Goal: Information Seeking & Learning: Learn about a topic

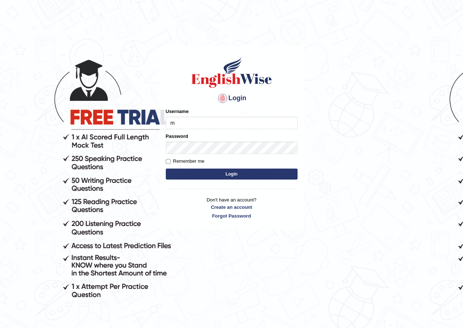
type input "manpreetk_parramatta"
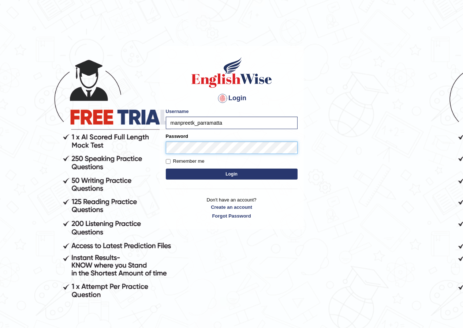
click at [166, 169] on button "Login" at bounding box center [232, 174] width 132 height 11
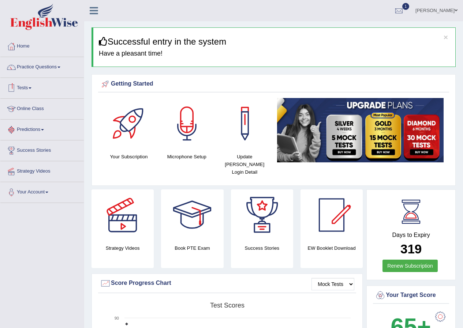
click at [41, 83] on link "Tests" at bounding box center [41, 87] width 83 height 18
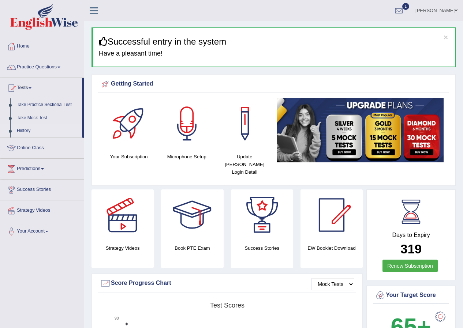
click at [33, 126] on link "History" at bounding box center [48, 130] width 68 height 13
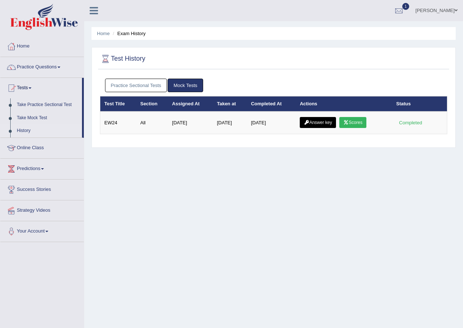
click at [143, 78] on div "Practice Sectional Tests Mock Tests" at bounding box center [273, 85] width 347 height 21
click at [143, 82] on link "Practice Sectional Tests" at bounding box center [136, 86] width 62 height 14
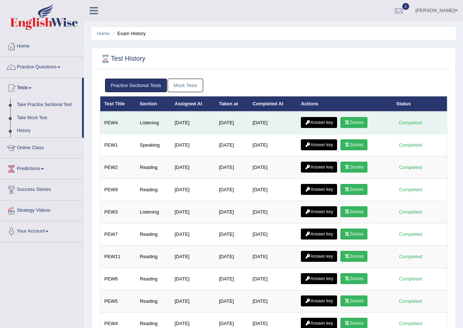
click at [356, 122] on link "Scores" at bounding box center [353, 122] width 27 height 11
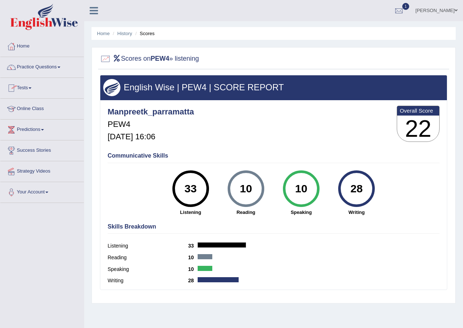
click at [31, 85] on link "Tests" at bounding box center [41, 87] width 83 height 18
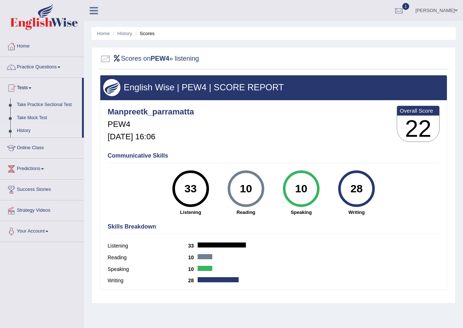
click at [28, 128] on link "History" at bounding box center [48, 130] width 68 height 13
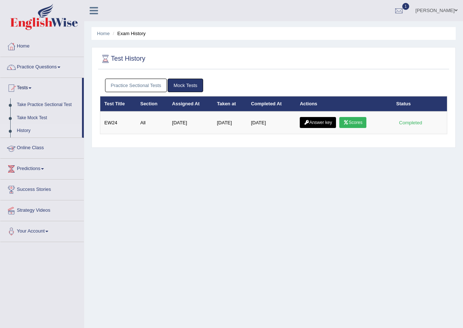
click at [150, 86] on link "Practice Sectional Tests" at bounding box center [136, 86] width 62 height 14
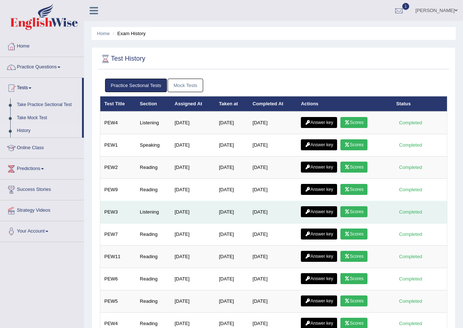
click at [357, 213] on link "Scores" at bounding box center [353, 211] width 27 height 11
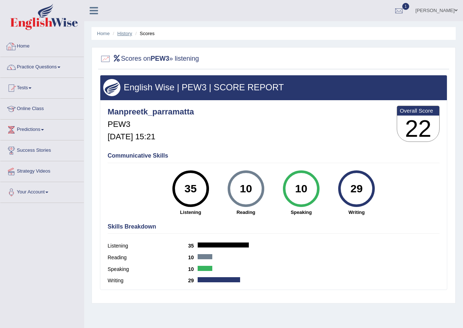
click at [126, 33] on link "History" at bounding box center [124, 33] width 15 height 5
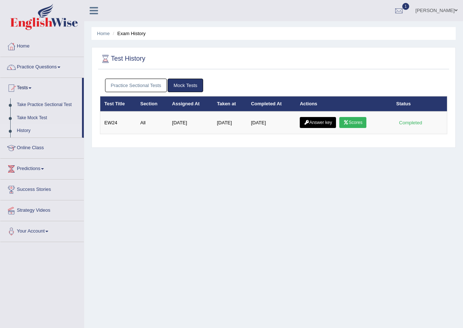
click at [112, 82] on link "Practice Sectional Tests" at bounding box center [136, 86] width 62 height 14
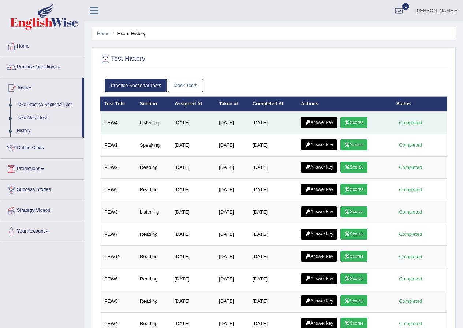
click at [350, 123] on icon at bounding box center [346, 122] width 5 height 4
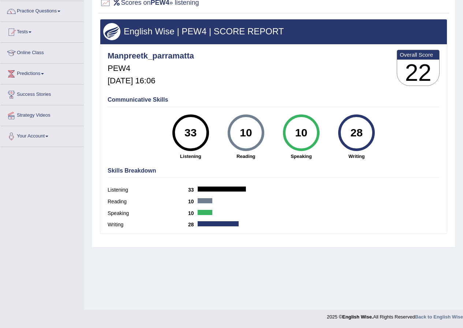
scroll to position [19, 0]
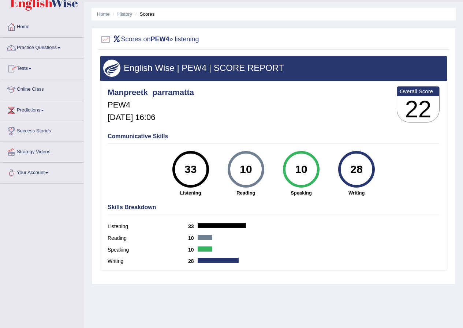
click at [55, 45] on link "Practice Questions" at bounding box center [41, 47] width 83 height 18
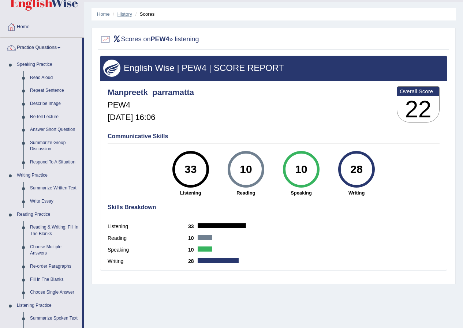
click at [122, 15] on link "History" at bounding box center [124, 13] width 15 height 5
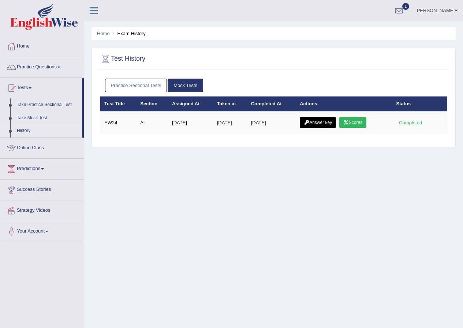
click at [150, 84] on link "Practice Sectional Tests" at bounding box center [136, 86] width 62 height 14
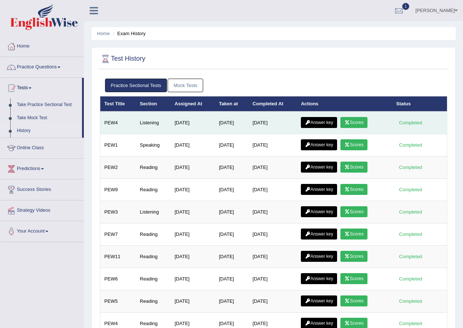
click at [319, 123] on link "Answer key" at bounding box center [319, 122] width 36 height 11
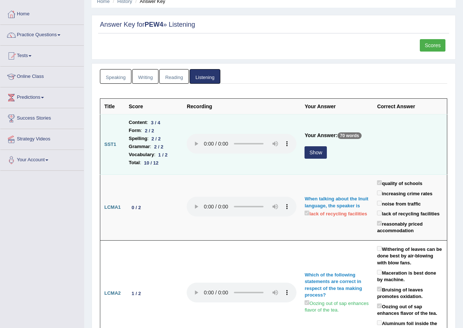
scroll to position [37, 0]
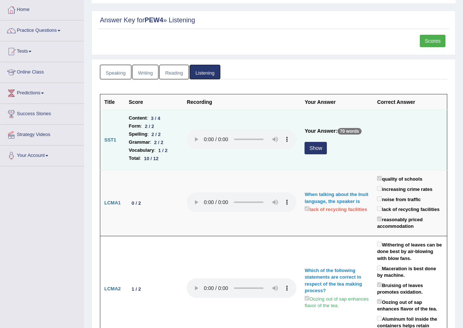
click at [317, 146] on button "Show" at bounding box center [315, 148] width 22 height 12
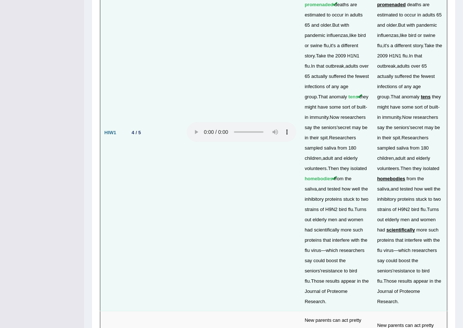
scroll to position [2121, 0]
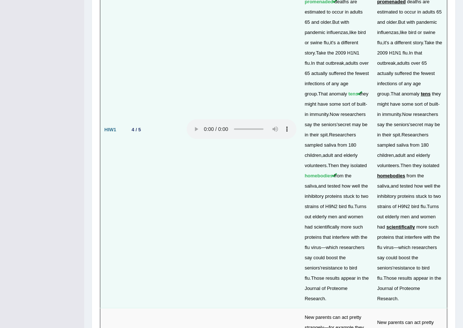
click at [409, 224] on span "scientifically" at bounding box center [400, 226] width 29 height 5
click at [414, 224] on span "scientifically" at bounding box center [400, 226] width 29 height 5
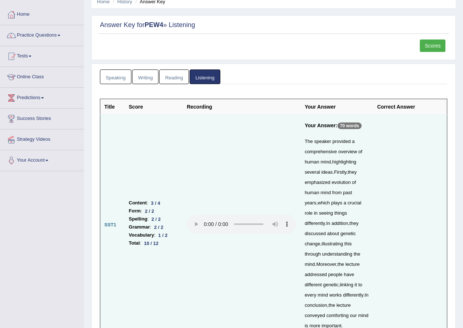
scroll to position [0, 0]
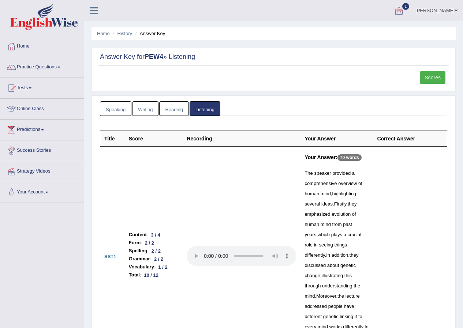
click at [399, 10] on link "1" at bounding box center [399, 9] width 22 height 19
click at [378, 34] on span "Exam evaluated" at bounding box center [354, 37] width 97 height 6
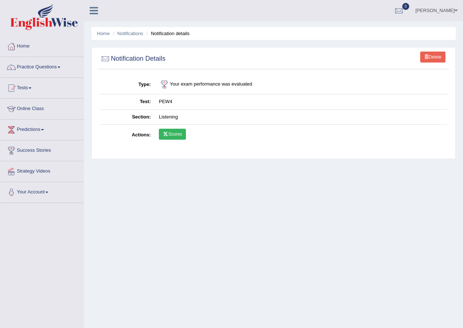
click at [182, 133] on link "Scores" at bounding box center [172, 134] width 27 height 11
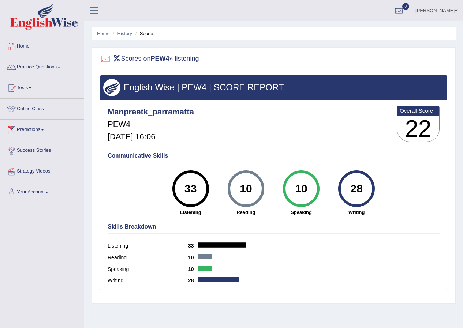
click at [18, 46] on link "Home" at bounding box center [41, 45] width 83 height 18
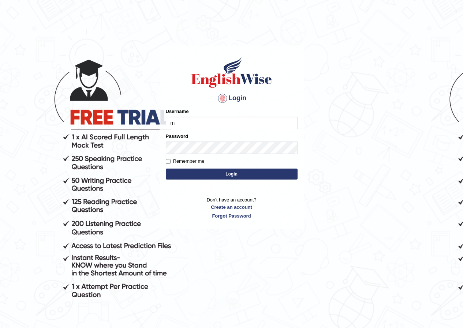
type input "manpreetk_parramatta"
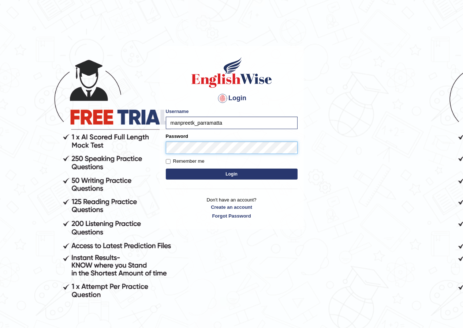
click at [166, 169] on button "Login" at bounding box center [232, 174] width 132 height 11
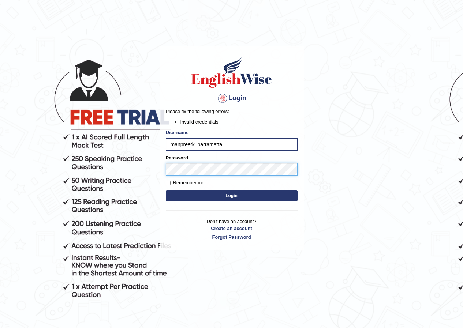
click at [135, 169] on body "Login Please fix the following errors: Invalid credentials Username manpreetk_p…" at bounding box center [231, 187] width 463 height 328
click at [166, 190] on button "Login" at bounding box center [232, 195] width 132 height 11
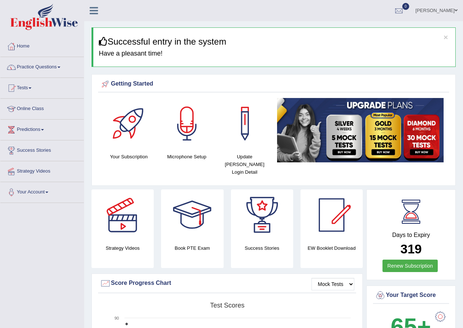
click at [37, 64] on link "Practice Questions" at bounding box center [41, 66] width 83 height 18
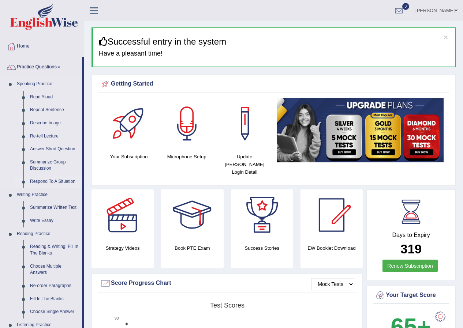
click at [42, 180] on link "Respond To A Situation" at bounding box center [54, 181] width 55 height 13
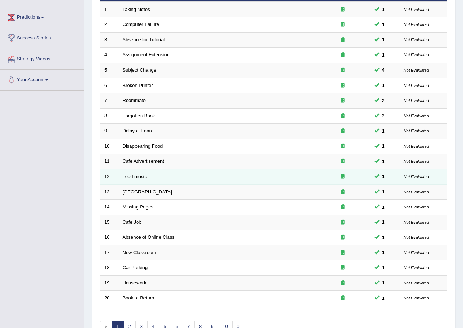
scroll to position [156, 0]
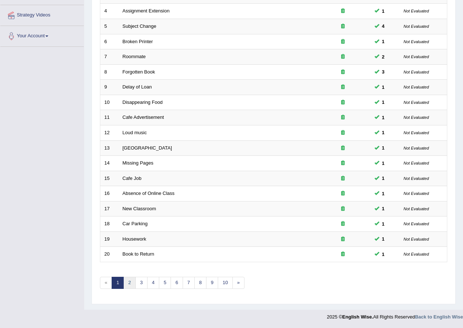
click at [128, 284] on link "2" at bounding box center [129, 283] width 12 height 12
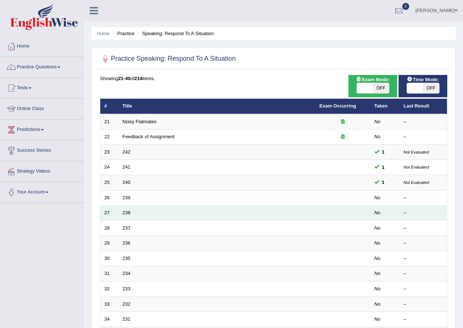
click at [121, 208] on td "238" at bounding box center [216, 212] width 197 height 15
click at [126, 211] on link "238" at bounding box center [126, 212] width 8 height 5
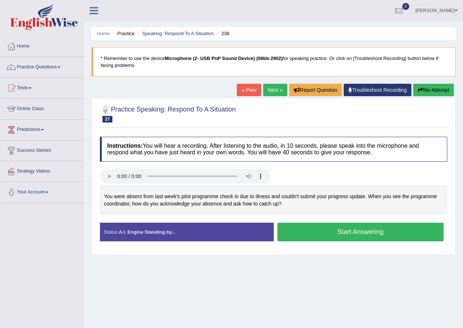
click at [339, 231] on button "Start Answering" at bounding box center [360, 232] width 166 height 19
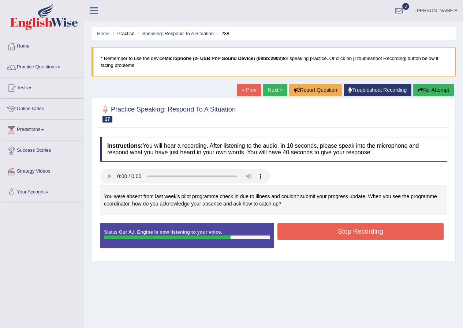
click at [296, 231] on button "Stop Recording" at bounding box center [360, 231] width 166 height 17
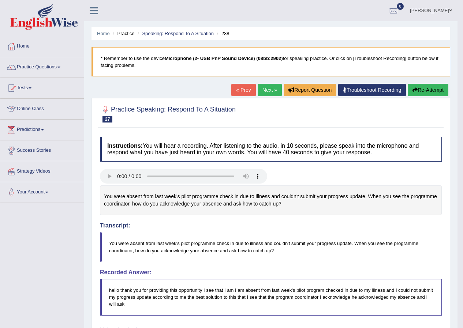
click at [437, 90] on button "Re-Attempt" at bounding box center [427, 90] width 41 height 12
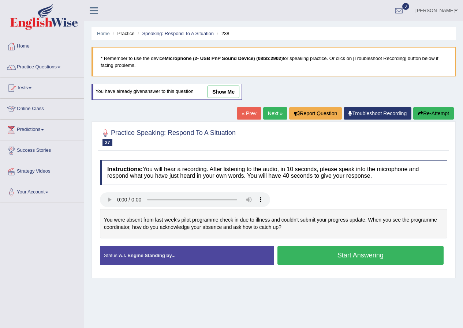
click at [368, 256] on button "Start Answering" at bounding box center [360, 255] width 166 height 19
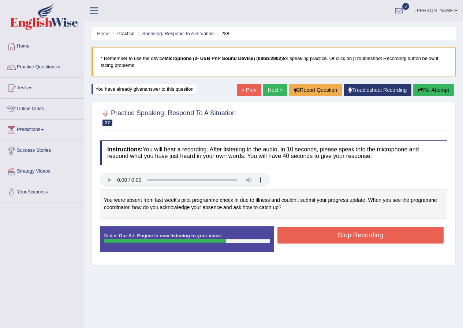
click at [316, 233] on button "Stop Recording" at bounding box center [360, 235] width 166 height 17
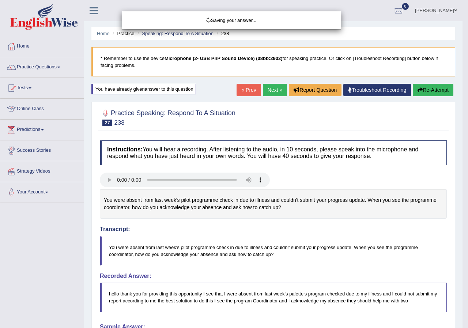
click at [431, 89] on div "Saving your answer..." at bounding box center [234, 164] width 468 height 328
click at [423, 86] on div "Comparing text to speech..." at bounding box center [234, 164] width 468 height 328
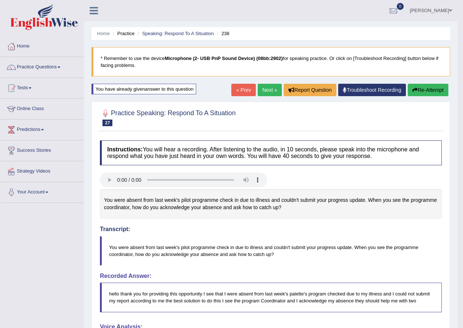
click at [408, 89] on button "Re-Attempt" at bounding box center [427, 90] width 41 height 12
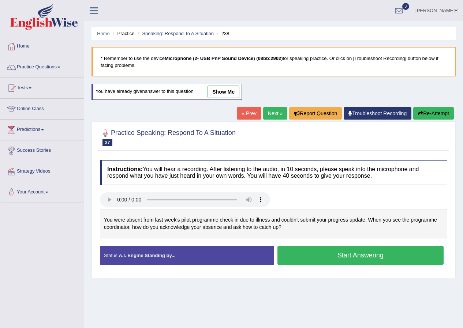
click at [285, 250] on button "Start Answering" at bounding box center [360, 255] width 166 height 19
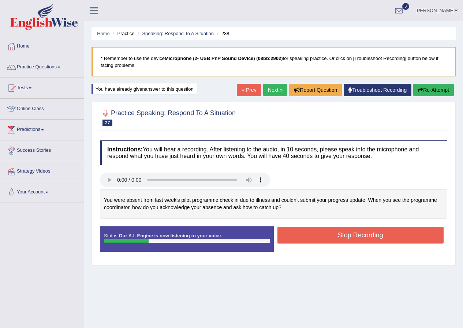
click at [434, 89] on button "Re-Attempt" at bounding box center [433, 90] width 41 height 12
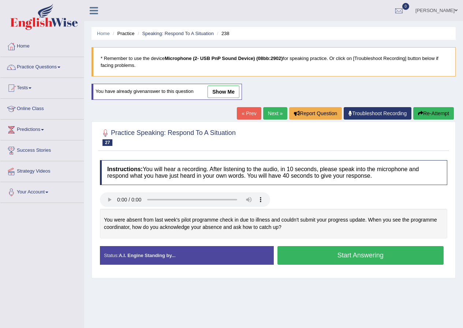
click at [301, 260] on button "Start Answering" at bounding box center [360, 255] width 166 height 19
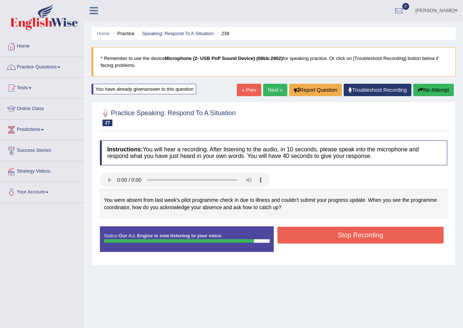
click at [302, 238] on button "Stop Recording" at bounding box center [360, 235] width 166 height 17
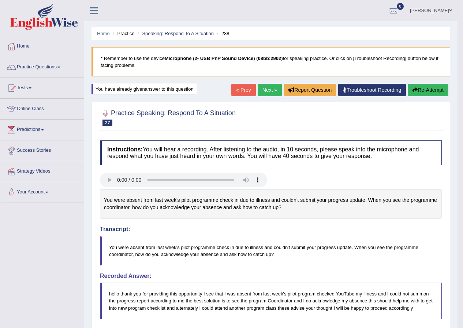
click at [267, 94] on link "Next »" at bounding box center [269, 90] width 24 height 12
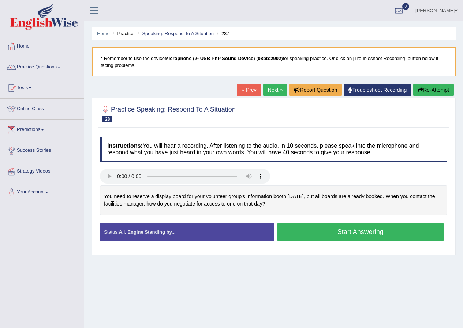
click at [297, 235] on button "Start Answering" at bounding box center [360, 232] width 166 height 19
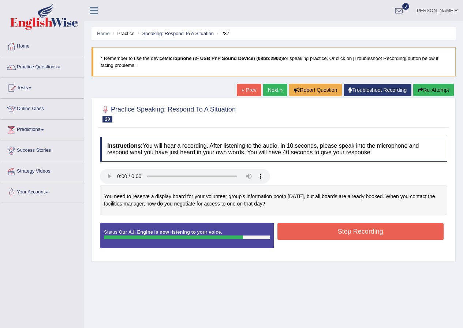
click at [416, 93] on button "Re-Attempt" at bounding box center [433, 90] width 41 height 12
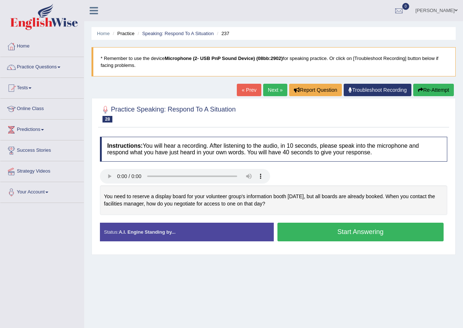
click at [344, 233] on button "Start Answering" at bounding box center [360, 232] width 166 height 19
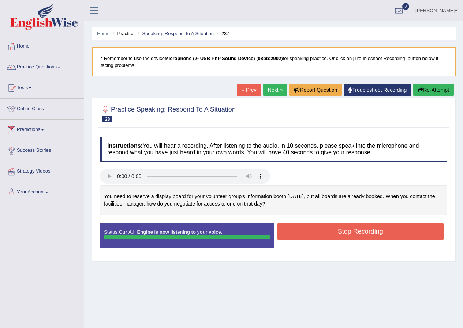
click at [311, 229] on button "Stop Recording" at bounding box center [360, 231] width 166 height 17
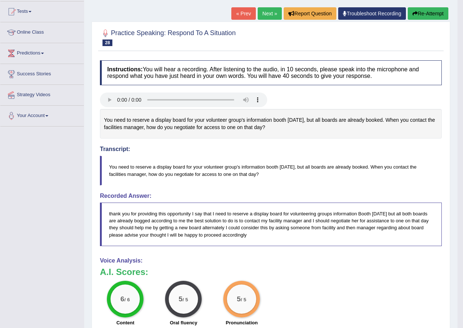
scroll to position [67, 0]
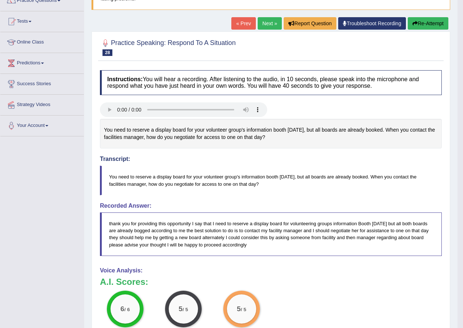
click at [260, 22] on link "Next »" at bounding box center [269, 23] width 24 height 12
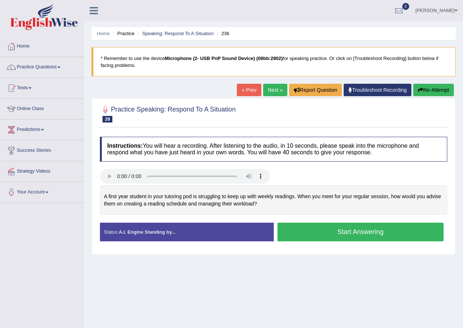
drag, startPoint x: 307, startPoint y: 232, endPoint x: 287, endPoint y: 236, distance: 20.1
click at [308, 232] on button "Start Answering" at bounding box center [360, 232] width 166 height 19
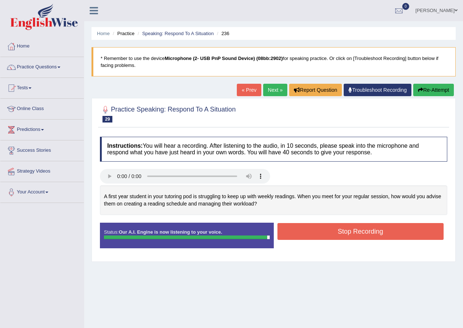
click at [286, 225] on button "Stop Recording" at bounding box center [360, 231] width 166 height 17
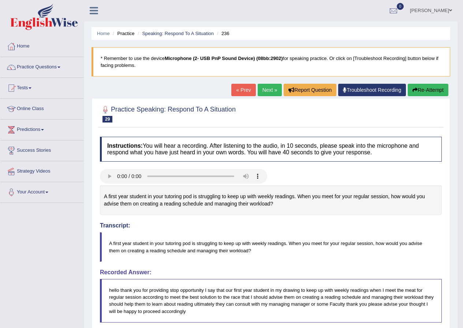
click at [264, 94] on link "Next »" at bounding box center [269, 90] width 24 height 12
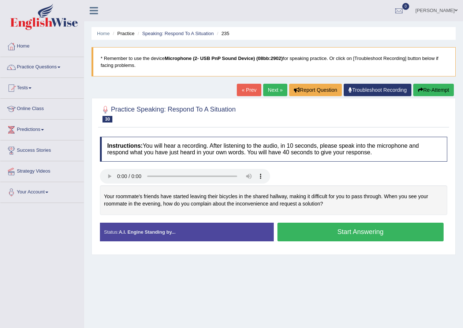
click at [295, 234] on button "Start Answering" at bounding box center [360, 232] width 166 height 19
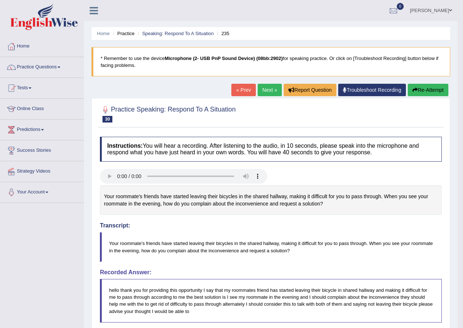
click at [268, 91] on link "Next »" at bounding box center [269, 90] width 24 height 12
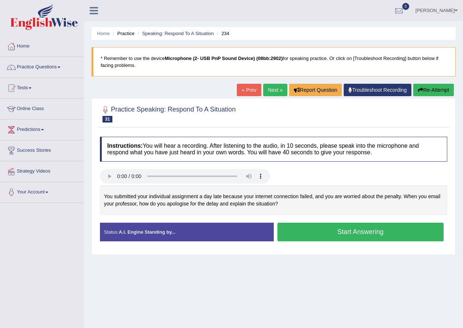
click at [296, 231] on button "Start Answering" at bounding box center [360, 232] width 166 height 19
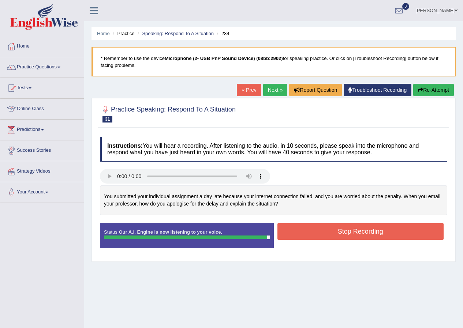
click at [299, 230] on button "Stop Recording" at bounding box center [360, 231] width 166 height 17
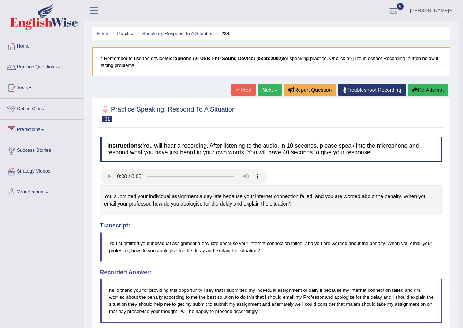
click at [263, 91] on link "Next »" at bounding box center [269, 90] width 24 height 12
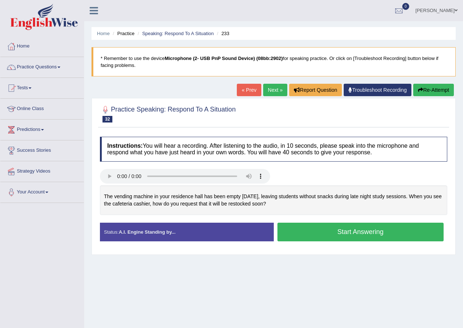
click at [324, 233] on button "Start Answering" at bounding box center [360, 232] width 166 height 19
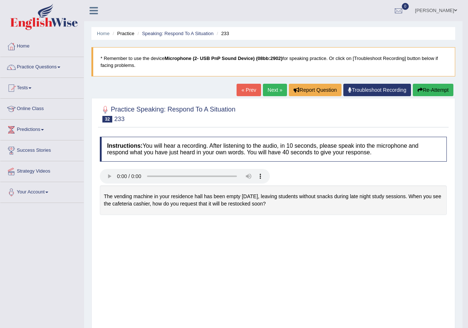
click at [327, 227] on body "Toggle navigation Home Practice Questions Speaking Practice Read Aloud Repeat S…" at bounding box center [234, 164] width 468 height 328
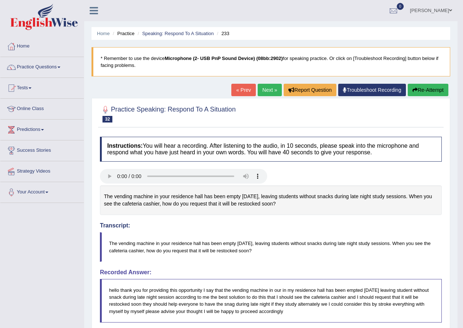
click at [28, 63] on link "Practice Questions" at bounding box center [41, 66] width 83 height 18
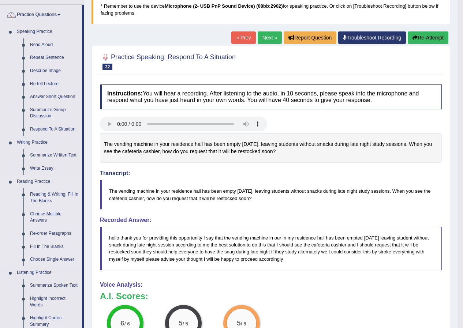
scroll to position [110, 0]
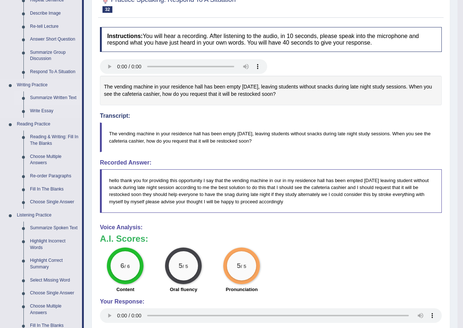
click at [42, 96] on link "Summarize Written Text" at bounding box center [54, 97] width 55 height 13
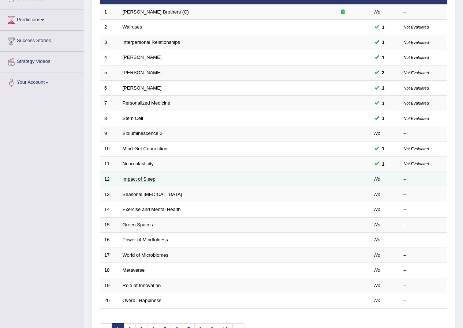
click at [130, 176] on link "Impact of Sleep" at bounding box center [138, 178] width 33 height 5
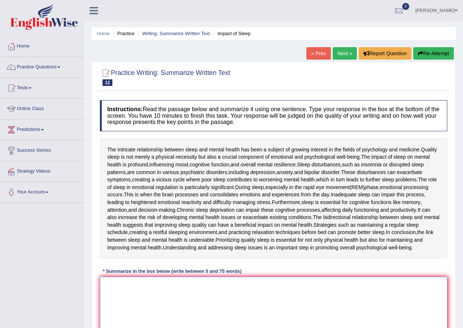
click at [203, 295] on textarea at bounding box center [273, 312] width 347 height 71
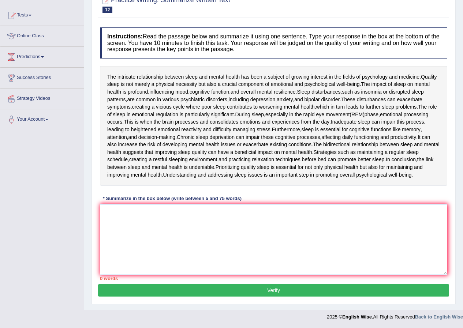
scroll to position [80, 0]
type textarea "t"
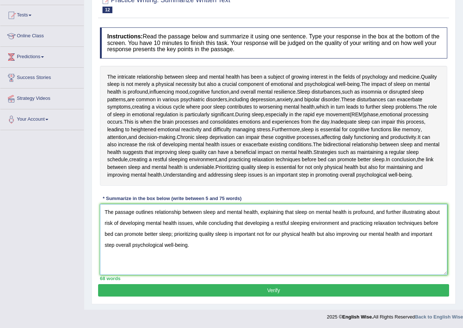
type textarea "The passage outlines relationship between sleep and mental health, explaining t…"
click at [191, 281] on div "68 words" at bounding box center [273, 278] width 347 height 7
click at [185, 288] on button "Verify" at bounding box center [273, 290] width 351 height 12
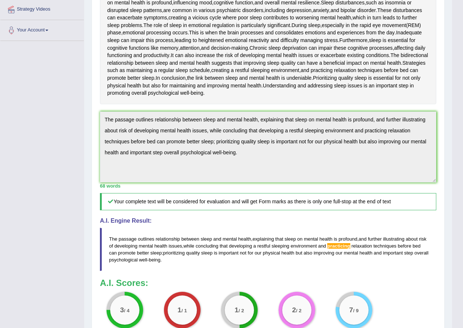
scroll to position [149, 0]
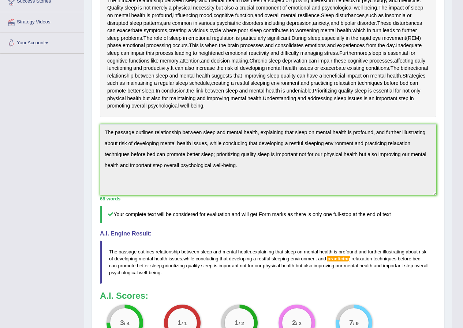
click at [339, 261] on span "practicing" at bounding box center [338, 258] width 23 height 5
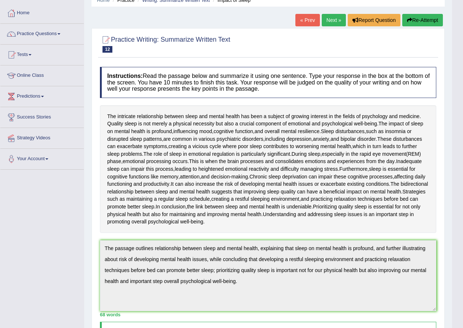
scroll to position [24, 0]
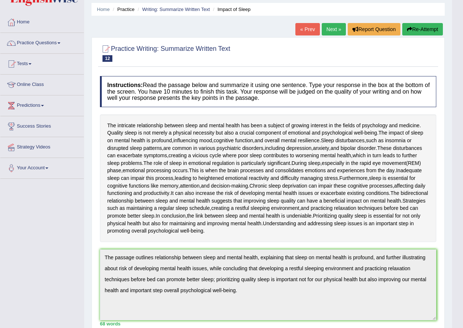
click at [419, 29] on button "Re-Attempt" at bounding box center [422, 29] width 41 height 12
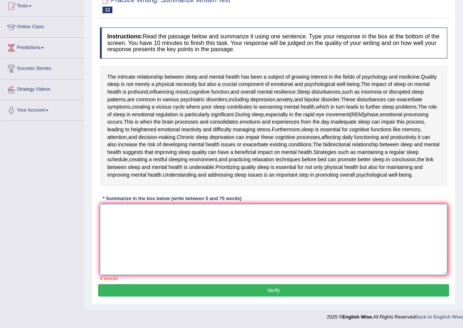
click at [254, 240] on textarea at bounding box center [273, 239] width 347 height 71
paste textarea "The passage outlines relationship between sleep and mental health, explaining t…"
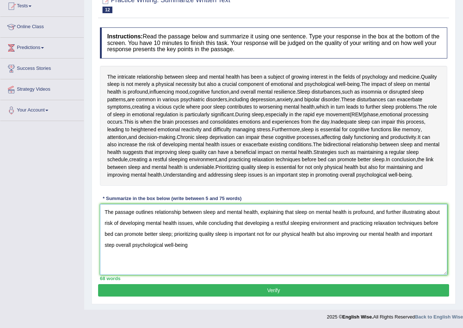
click at [340, 229] on textarea "The passage outlines relationship between sleep and mental health, explaining t…" at bounding box center [273, 239] width 347 height 71
type textarea "The passage outlines relationship between sleep and mental health, explaining t…"
click at [315, 292] on button "Verify" at bounding box center [273, 290] width 351 height 12
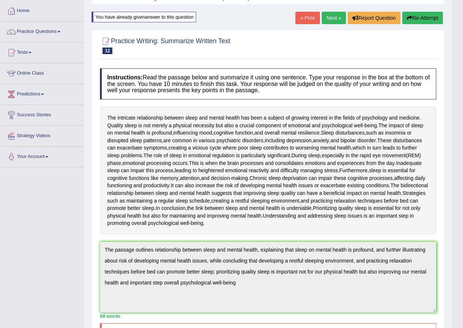
scroll to position [28, 0]
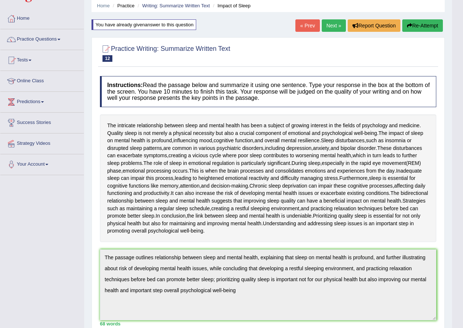
click at [417, 30] on button "Re-Attempt" at bounding box center [422, 25] width 41 height 12
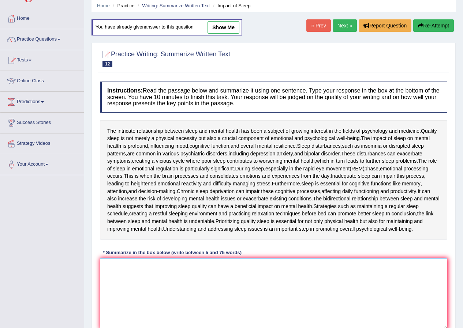
click at [236, 278] on textarea at bounding box center [273, 293] width 347 height 71
paste textarea "The passage outlines relationship between sleep and mental health, explaining t…"
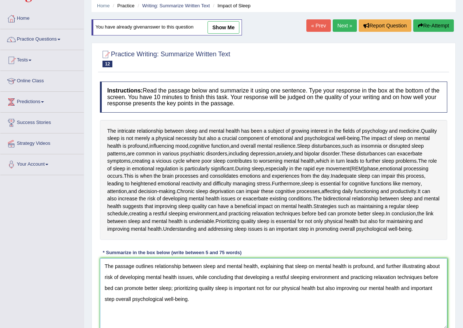
click at [339, 287] on textarea "The passage outlines relationship between sleep and mental health, explaining t…" at bounding box center [273, 293] width 347 height 71
drag, startPoint x: 374, startPoint y: 284, endPoint x: 355, endPoint y: 287, distance: 19.7
click at [355, 287] on textarea "The passage outlines relationship between sleep and mental health, explaining t…" at bounding box center [273, 293] width 347 height 71
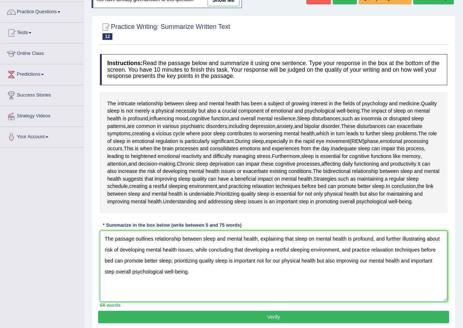
scroll to position [90, 0]
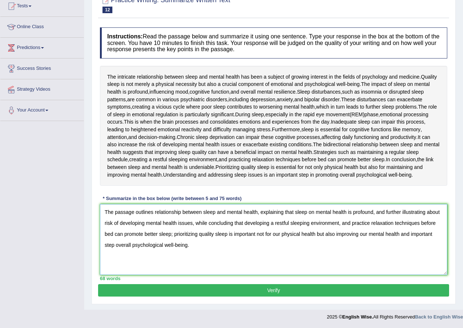
type textarea "The passage outlines relationship between sleep and mental health, explaining t…"
click at [350, 297] on div "Practice Writing: Summarize Written Text 12 Impact of Sleep Instructions: Read …" at bounding box center [273, 147] width 364 height 316
click at [350, 294] on button "Verify" at bounding box center [273, 290] width 351 height 12
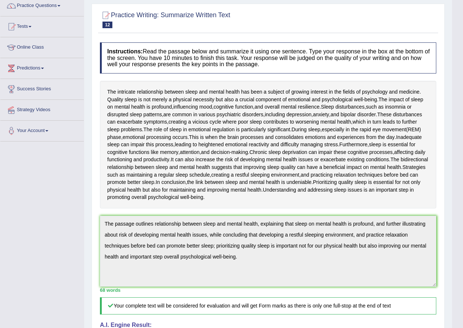
scroll to position [0, 0]
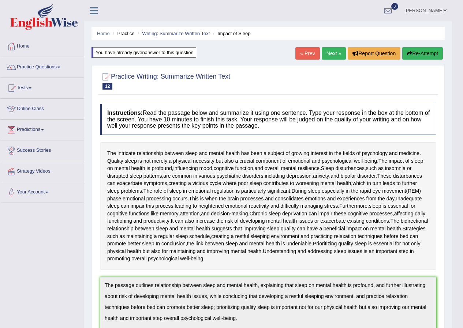
click at [329, 51] on link "Next »" at bounding box center [333, 53] width 24 height 12
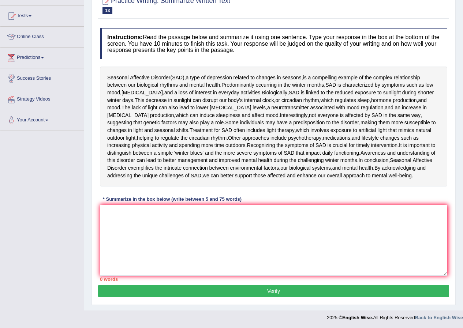
scroll to position [73, 0]
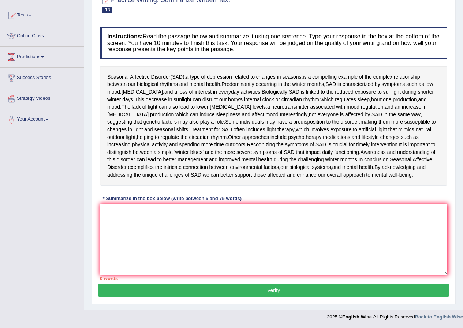
click at [221, 259] on textarea at bounding box center [273, 239] width 347 height 71
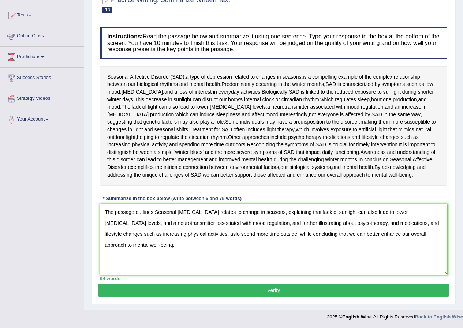
type textarea "The passage outlines Seasonal Affective Disorder relates to change in seasons, …"
click at [211, 291] on button "Verify" at bounding box center [273, 290] width 351 height 12
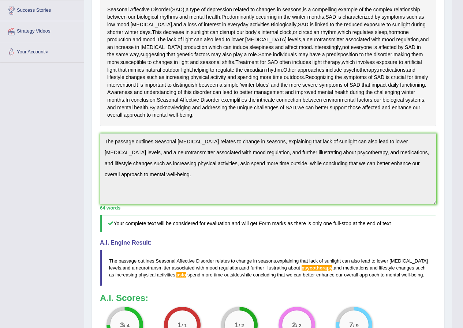
scroll to position [52, 0]
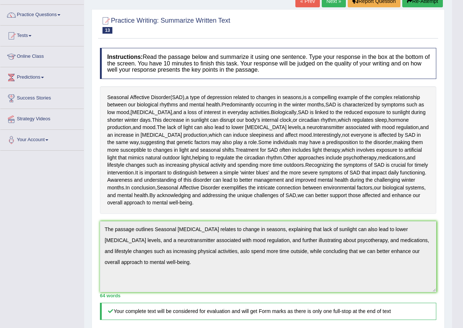
click at [35, 51] on link "Online Class" at bounding box center [41, 55] width 83 height 18
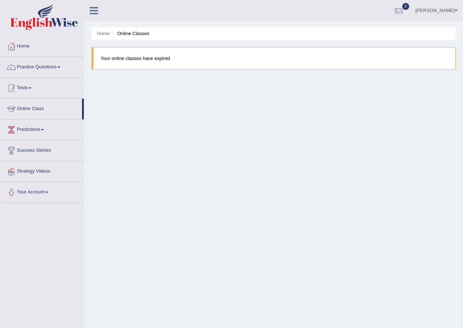
click at [31, 88] on span at bounding box center [30, 87] width 3 height 1
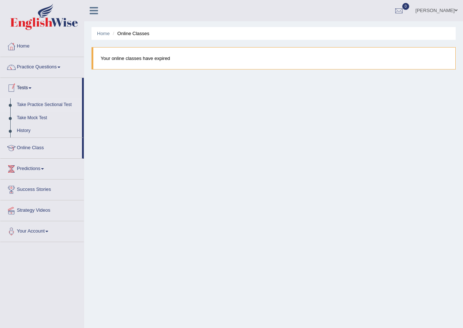
click at [30, 106] on link "Take Practice Sectional Test" at bounding box center [48, 104] width 68 height 13
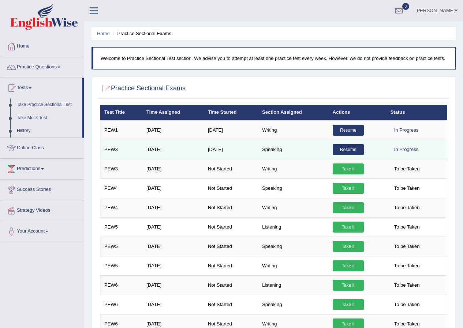
click at [343, 148] on link "Resume" at bounding box center [347, 149] width 31 height 11
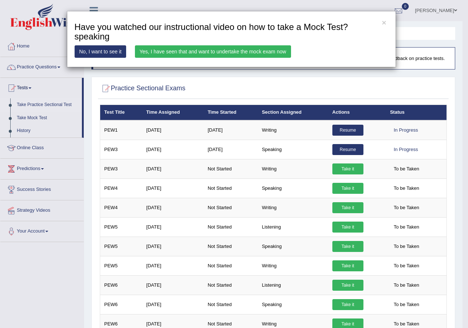
click at [233, 48] on link "Yes, I have seen that and want to undertake the mock exam now" at bounding box center [213, 51] width 156 height 12
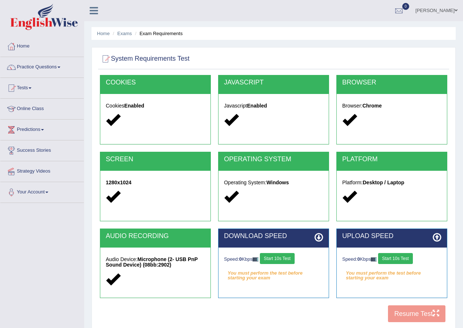
click at [287, 261] on button "Start 10s Test" at bounding box center [277, 258] width 35 height 11
click at [404, 255] on div "Speed: 0 Kbps Start 10s Test" at bounding box center [391, 259] width 99 height 13
click at [399, 257] on button "Start 10s Test" at bounding box center [395, 258] width 35 height 11
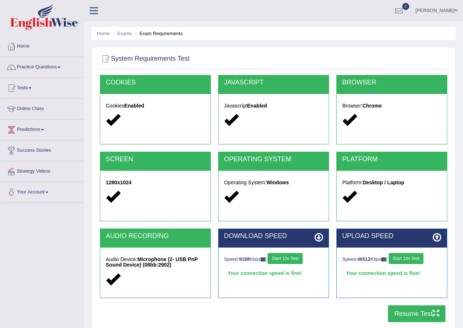
click at [400, 315] on button "Resume Test" at bounding box center [416, 313] width 57 height 17
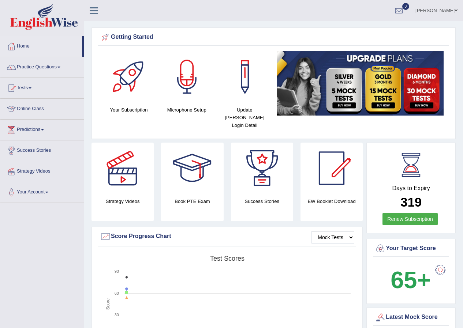
click at [34, 86] on link "Tests" at bounding box center [41, 87] width 83 height 18
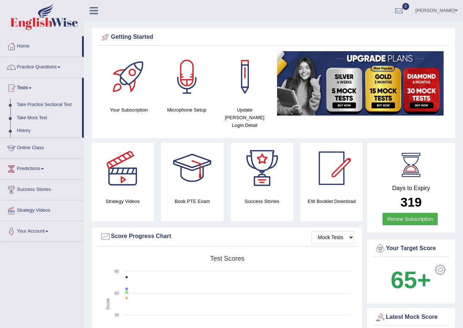
click at [39, 131] on link "History" at bounding box center [48, 130] width 68 height 13
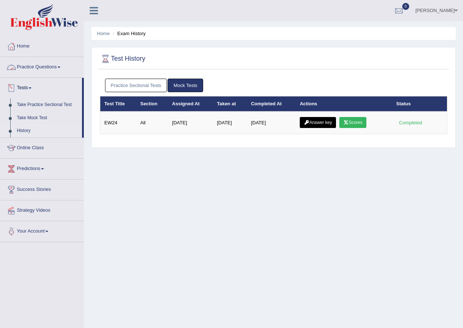
click at [119, 85] on link "Practice Sectional Tests" at bounding box center [136, 86] width 62 height 14
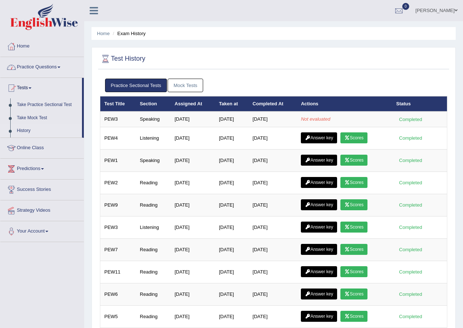
click at [24, 52] on link "Home" at bounding box center [41, 45] width 83 height 18
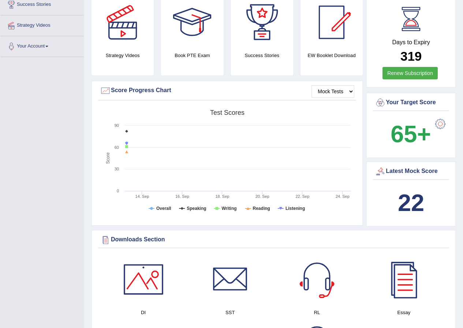
scroll to position [146, 0]
click at [322, 86] on select "Mock Tests" at bounding box center [332, 91] width 43 height 12
click at [311, 85] on select "Mock Tests" at bounding box center [332, 91] width 43 height 12
click at [341, 85] on select "Mock Tests" at bounding box center [332, 91] width 43 height 12
click at [351, 85] on select "Mock Tests" at bounding box center [332, 91] width 43 height 12
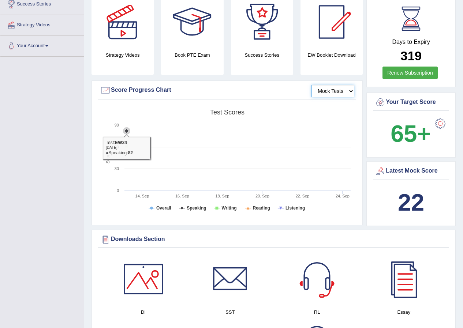
click at [127, 127] on icon at bounding box center [126, 130] width 7 height 7
click at [124, 148] on icon at bounding box center [126, 151] width 7 height 7
click at [127, 131] on icon at bounding box center [127, 131] width 0 height 0
click at [125, 151] on icon at bounding box center [126, 151] width 7 height 0
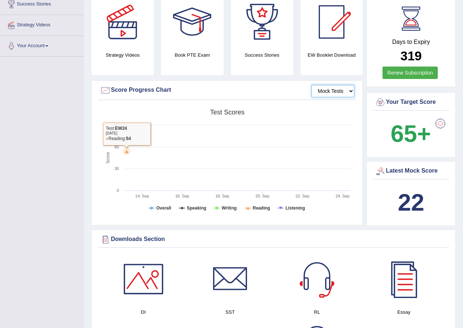
click at [126, 149] on icon at bounding box center [126, 151] width 4 height 4
click at [126, 151] on rect at bounding box center [227, 162] width 254 height 113
click at [288, 205] on tspan "Listening" at bounding box center [294, 207] width 19 height 5
click at [295, 205] on tspan "Listening" at bounding box center [294, 207] width 19 height 5
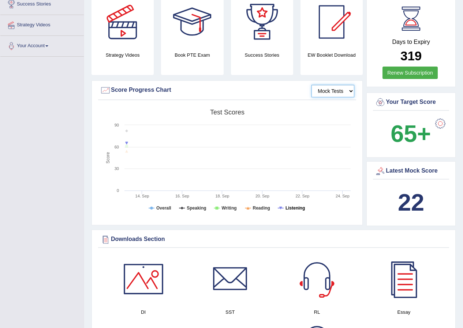
click at [288, 205] on tspan "Listening" at bounding box center [294, 207] width 19 height 5
click at [264, 205] on tspan "Reading" at bounding box center [261, 207] width 17 height 5
click at [219, 208] on icon at bounding box center [217, 208] width 6 height 0
click at [197, 205] on tspan "Speaking" at bounding box center [195, 207] width 19 height 5
click at [167, 205] on tspan "Overall" at bounding box center [163, 207] width 15 height 5
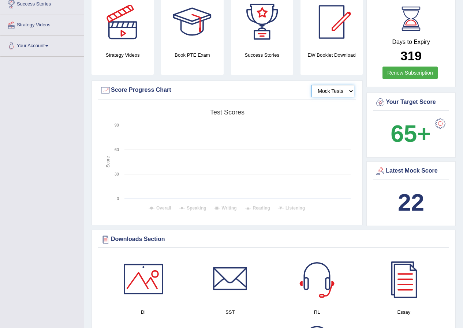
click at [165, 205] on tspan "Overall" at bounding box center [163, 207] width 15 height 5
click at [194, 205] on tspan "Speaking" at bounding box center [195, 207] width 19 height 5
click at [218, 207] on icon at bounding box center [216, 208] width 3 height 3
click at [247, 207] on icon at bounding box center [247, 208] width 3 height 3
click at [284, 199] on rect at bounding box center [227, 162] width 254 height 113
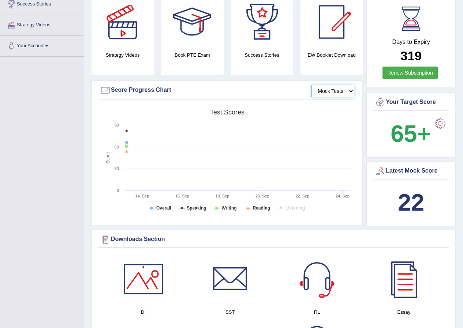
scroll to position [110, 0]
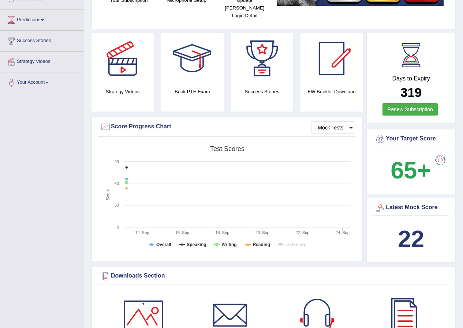
click at [103, 121] on div at bounding box center [105, 126] width 11 height 11
click at [110, 121] on div at bounding box center [105, 126] width 11 height 11
click at [127, 121] on div "Score Progress Chart" at bounding box center [227, 126] width 254 height 11
click at [143, 121] on div "Score Progress Chart" at bounding box center [227, 126] width 254 height 11
drag, startPoint x: 187, startPoint y: 117, endPoint x: 146, endPoint y: 154, distance: 55.1
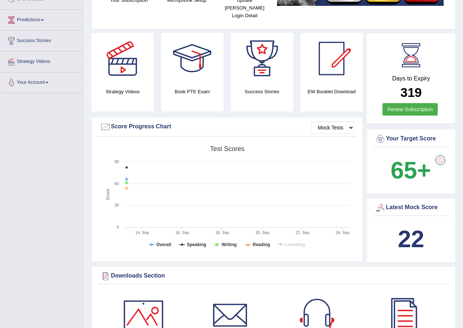
click at [184, 125] on div "Mock Tests Score Progress Chart" at bounding box center [227, 129] width 258 height 16
drag, startPoint x: 235, startPoint y: 142, endPoint x: 225, endPoint y: 159, distance: 20.0
click at [225, 159] on icon "Created with Highcharts 7.1.2 Score Test scores Overall Speaking Writing Readin…" at bounding box center [227, 198] width 254 height 113
click at [153, 245] on icon at bounding box center [151, 245] width 6 height 0
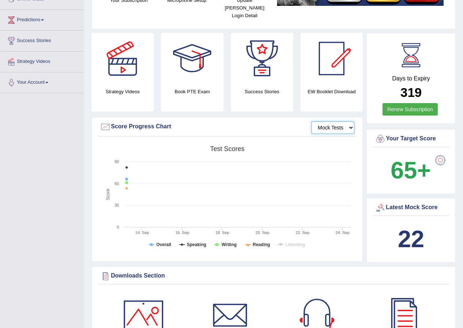
click at [348, 121] on select "Mock Tests" at bounding box center [332, 127] width 43 height 12
click at [311, 121] on select "Mock Tests" at bounding box center [332, 127] width 43 height 12
click at [330, 123] on select "Mock Tests" at bounding box center [332, 127] width 43 height 12
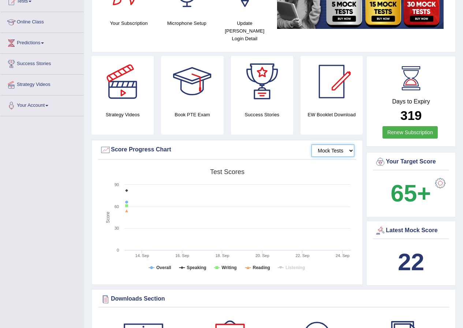
scroll to position [146, 0]
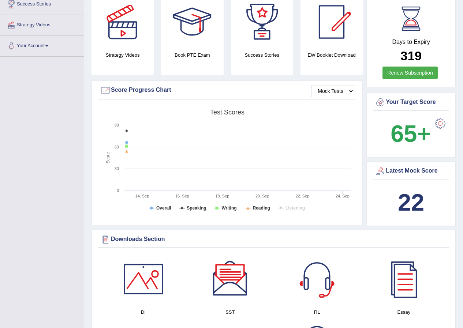
click at [415, 197] on b "22" at bounding box center [410, 202] width 26 height 27
drag, startPoint x: 382, startPoint y: 189, endPoint x: 386, endPoint y: 182, distance: 8.5
click at [385, 185] on div "22" at bounding box center [410, 202] width 72 height 35
click at [397, 166] on div "Latest Mock Score" at bounding box center [410, 171] width 72 height 11
click at [394, 166] on div "Latest Mock Score" at bounding box center [410, 171] width 72 height 11
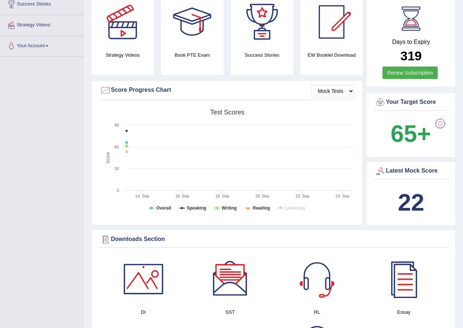
click at [386, 166] on div "Latest Mock Score" at bounding box center [410, 171] width 72 height 11
click at [382, 166] on div at bounding box center [379, 171] width 11 height 11
click at [380, 166] on div at bounding box center [379, 171] width 11 height 11
click at [381, 97] on div at bounding box center [379, 102] width 11 height 11
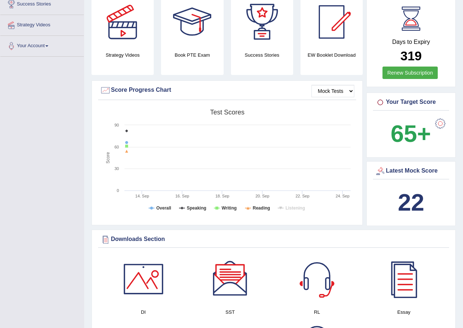
click at [381, 97] on div at bounding box center [379, 102] width 11 height 11
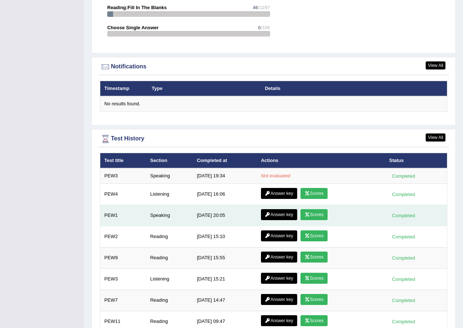
scroll to position [800, 0]
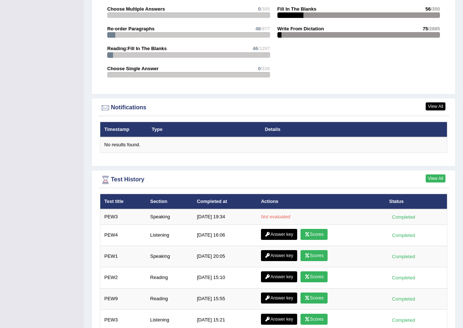
click at [436, 174] on link "View All" at bounding box center [435, 178] width 20 height 8
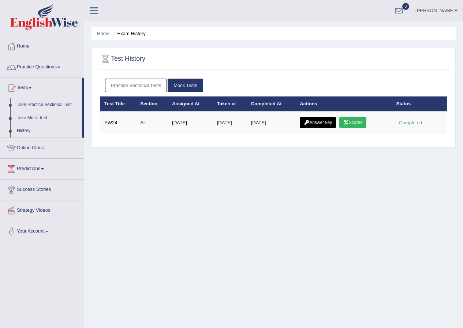
click at [139, 81] on link "Practice Sectional Tests" at bounding box center [136, 86] width 62 height 14
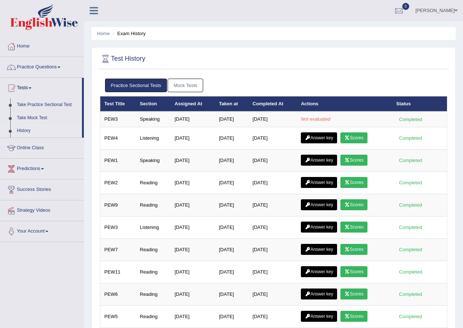
click at [164, 81] on link "Practice Sectional Tests" at bounding box center [136, 86] width 62 height 14
click at [35, 49] on link "Home" at bounding box center [41, 45] width 83 height 18
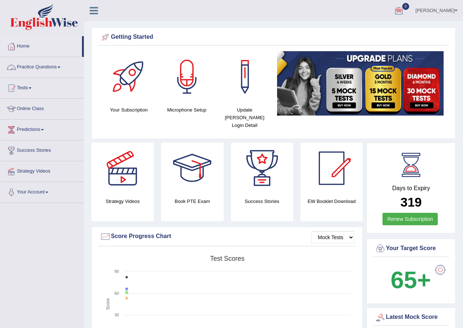
click at [438, 14] on link "[PERSON_NAME]" at bounding box center [436, 9] width 53 height 19
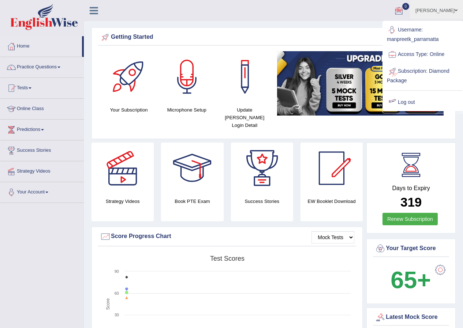
click at [395, 100] on div at bounding box center [391, 102] width 11 height 11
